Goal: Task Accomplishment & Management: Complete application form

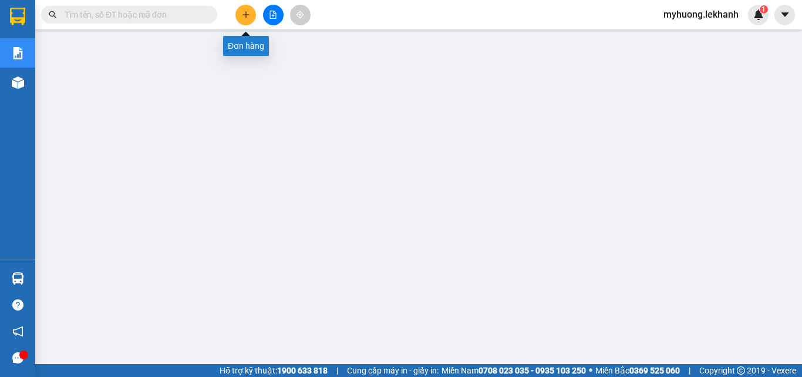
click at [251, 18] on button at bounding box center [246, 15] width 21 height 21
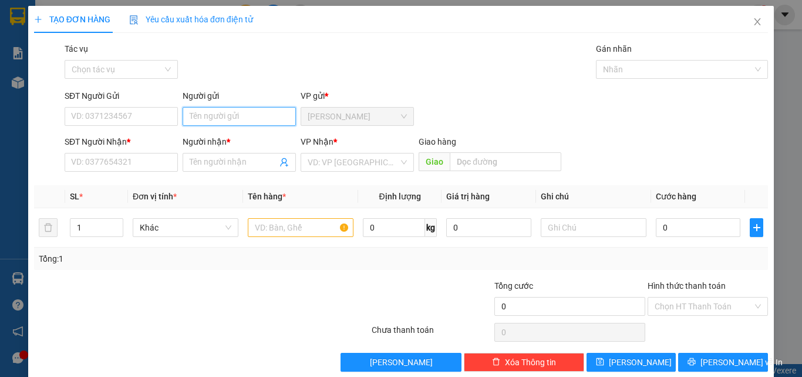
click at [244, 110] on input "Người gửi" at bounding box center [239, 116] width 113 height 19
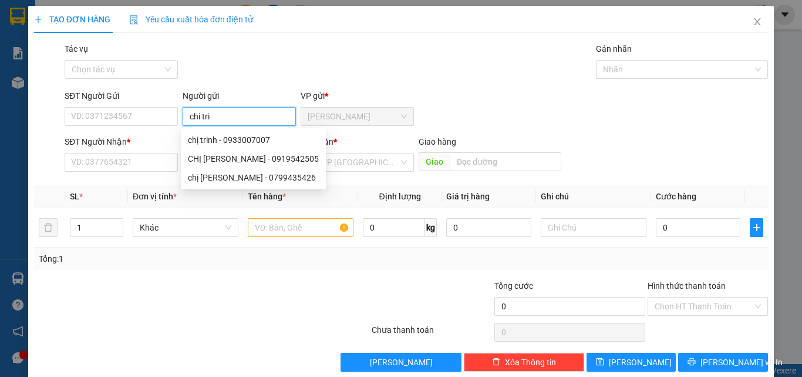
click at [200, 119] on input "chi tri" at bounding box center [239, 116] width 113 height 19
click at [198, 121] on input "chi tri" at bounding box center [239, 116] width 113 height 19
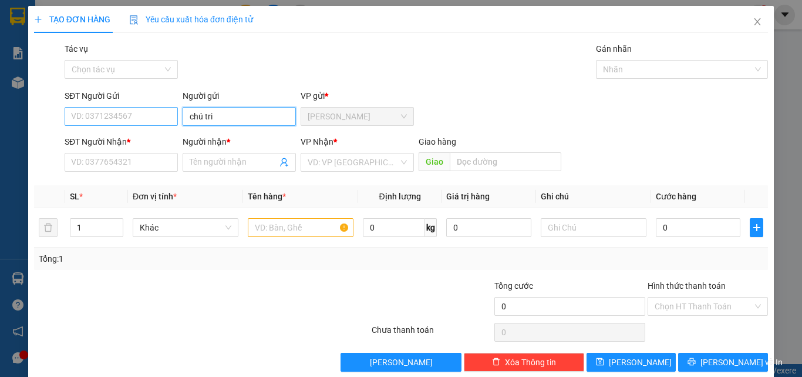
type input "chú tri"
click at [155, 116] on input "SĐT Người Gửi" at bounding box center [121, 116] width 113 height 19
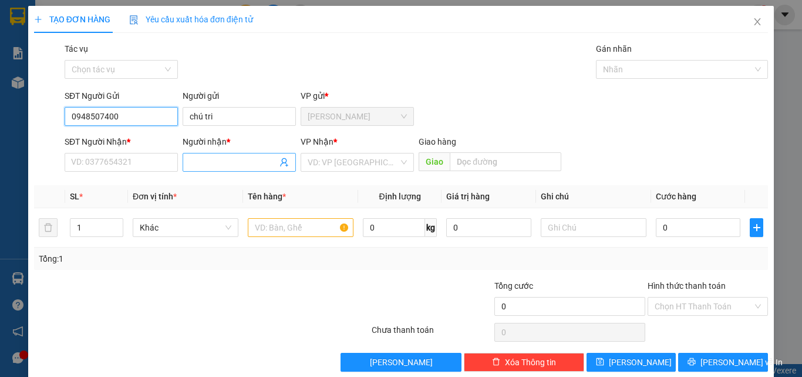
type input "0948507400"
click at [215, 166] on input "Người nhận *" at bounding box center [234, 162] width 88 height 13
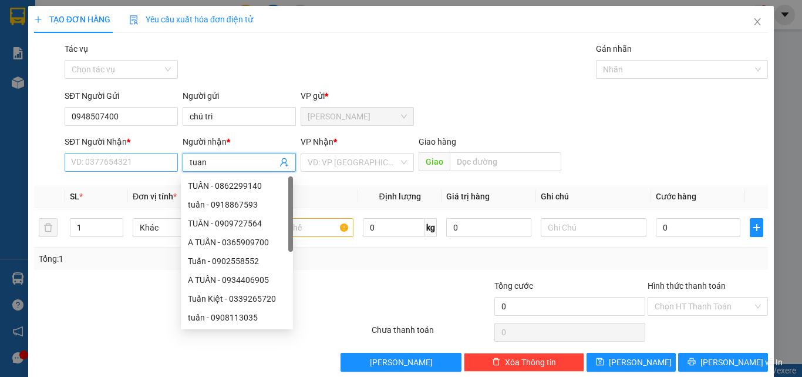
type input "tuan"
click at [129, 162] on input "SĐT Người Nhận *" at bounding box center [121, 162] width 113 height 19
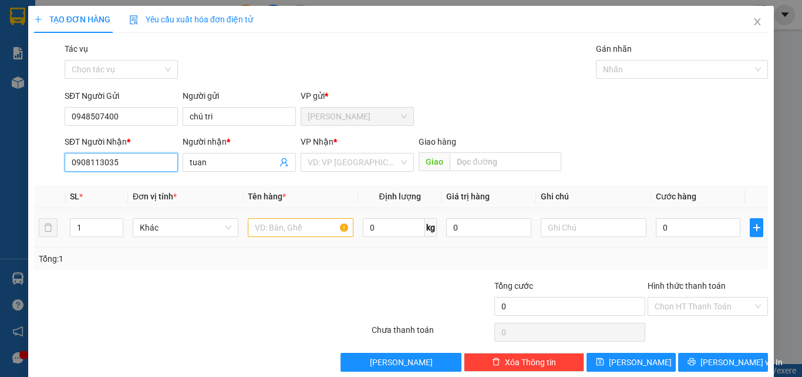
type input "0908113035"
click at [287, 226] on input "text" at bounding box center [301, 227] width 106 height 19
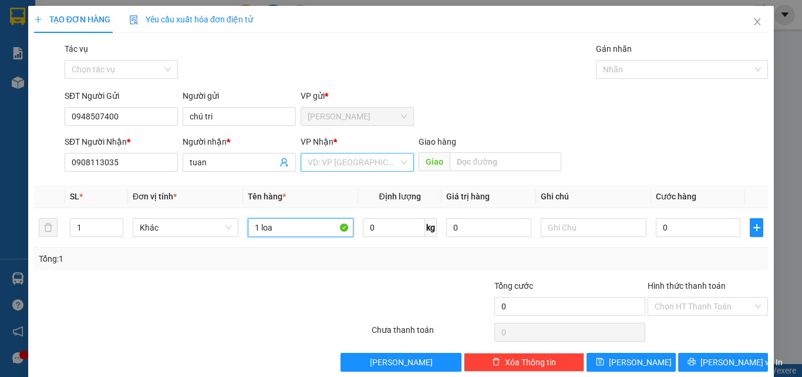
type input "1 loa"
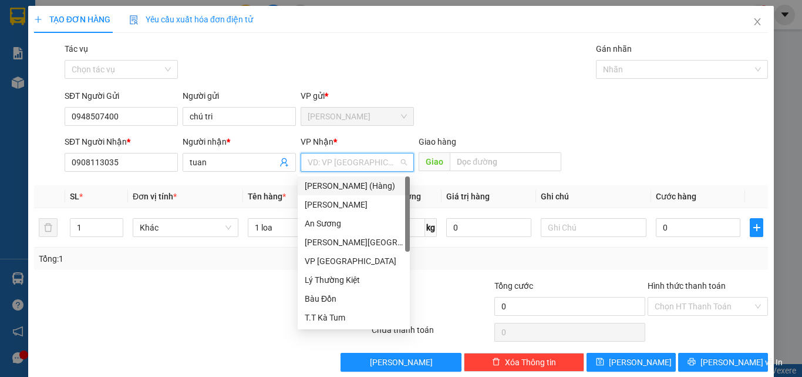
click at [324, 162] on input "search" at bounding box center [353, 162] width 91 height 18
click at [337, 229] on div "An Sương" at bounding box center [354, 223] width 98 height 13
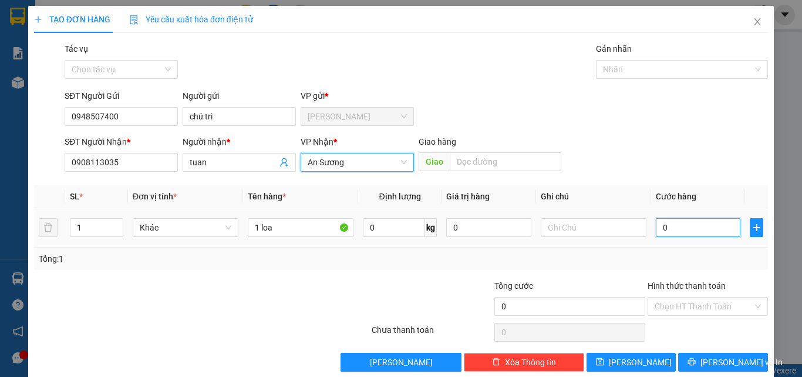
click at [664, 233] on input "0" at bounding box center [698, 227] width 85 height 19
type input "4"
type input "40"
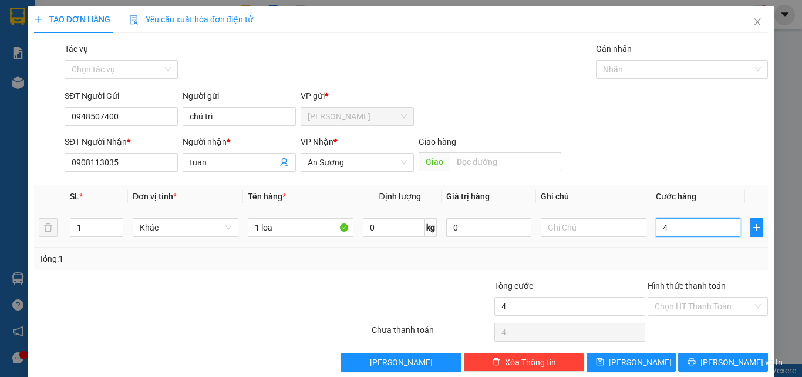
type input "40"
type input "40.000"
click at [599, 279] on div "Tổng cước" at bounding box center [570, 288] width 151 height 18
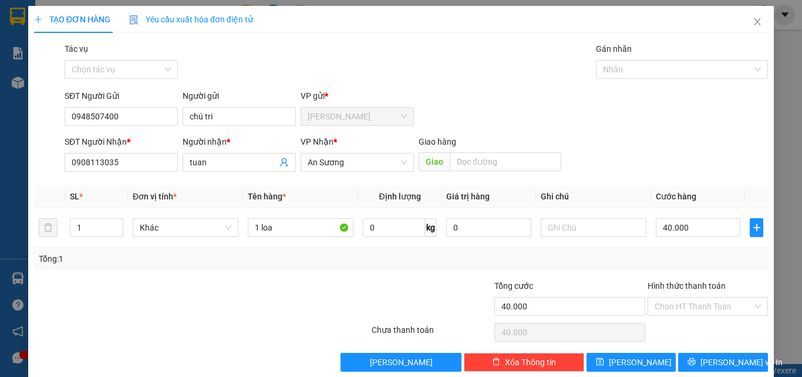
scroll to position [18, 0]
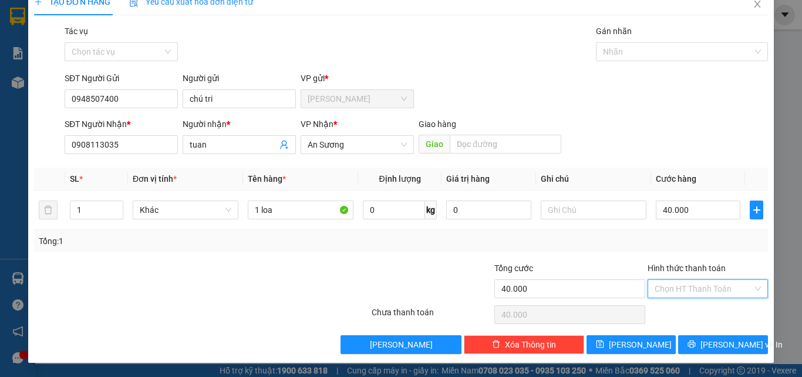
click at [691, 293] on input "Hình thức thanh toán" at bounding box center [704, 289] width 98 height 18
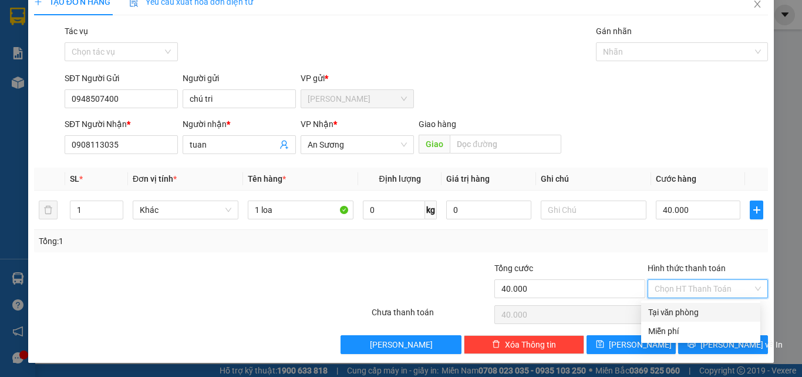
click at [691, 312] on div "Tại văn phòng" at bounding box center [700, 311] width 105 height 13
type input "0"
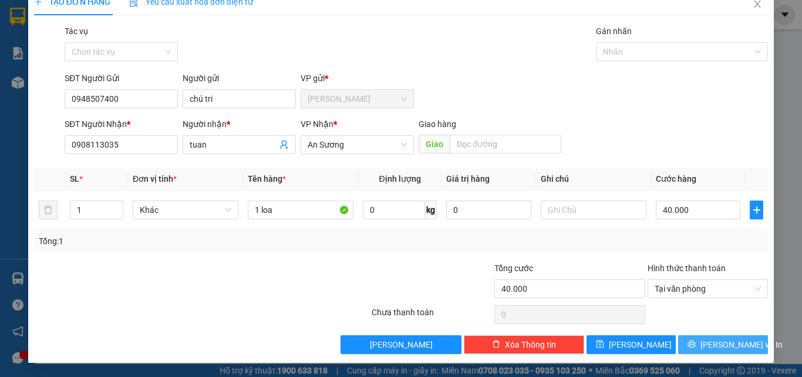
click at [718, 348] on span "[PERSON_NAME] và In" at bounding box center [742, 344] width 82 height 13
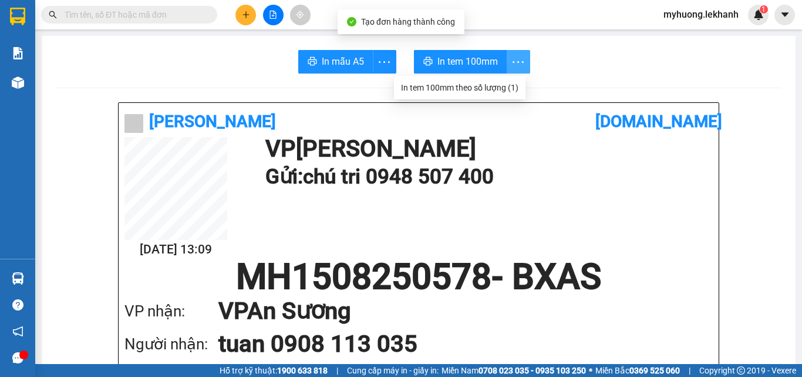
click at [511, 68] on icon "more" at bounding box center [518, 62] width 15 height 15
click at [516, 84] on div "In tem 100mm theo số lượng (1)" at bounding box center [459, 87] width 117 height 13
